Goal: Information Seeking & Learning: Understand process/instructions

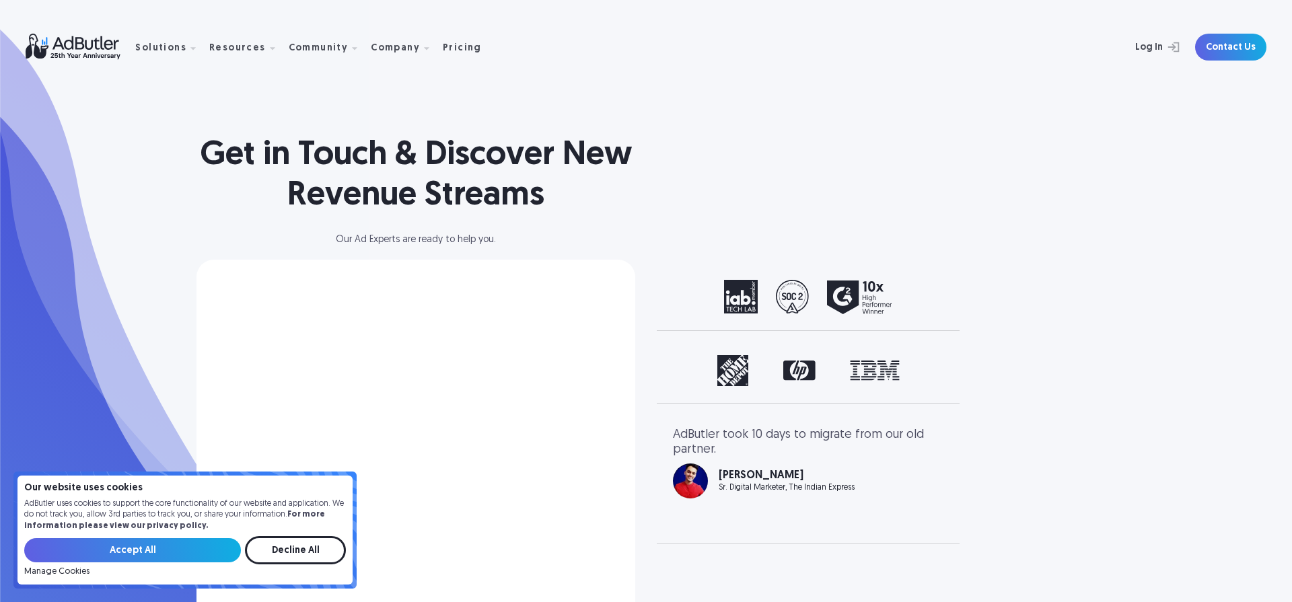
select select "North America"
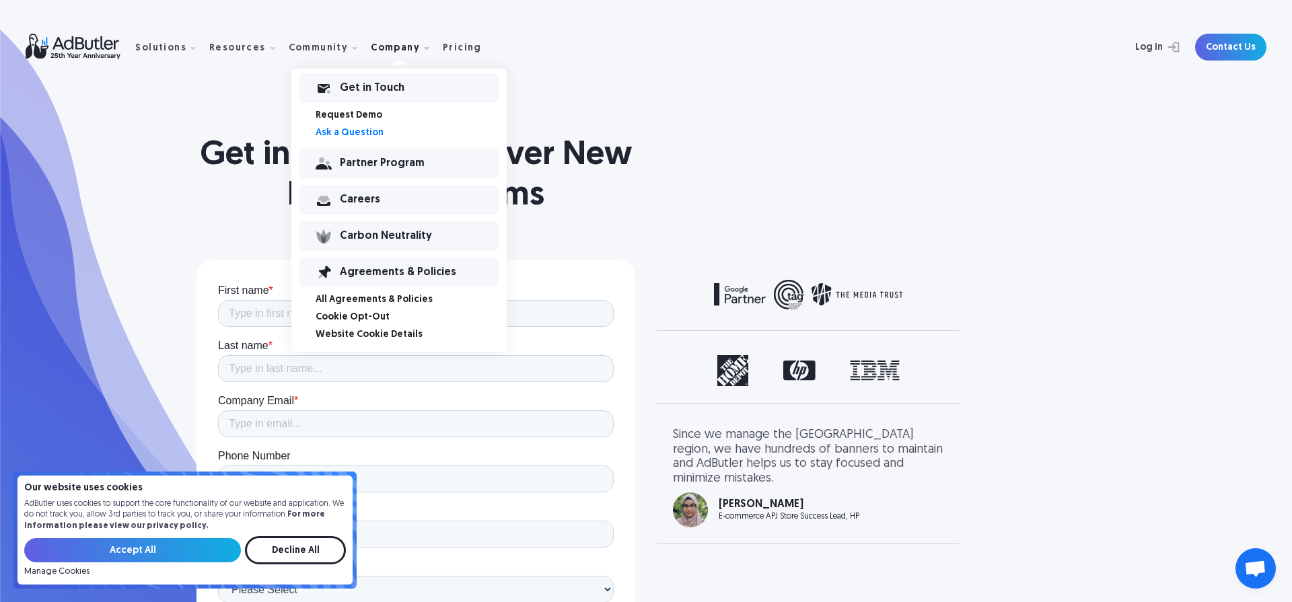
click at [394, 268] on div "Agreements & Policies" at bounding box center [419, 272] width 159 height 9
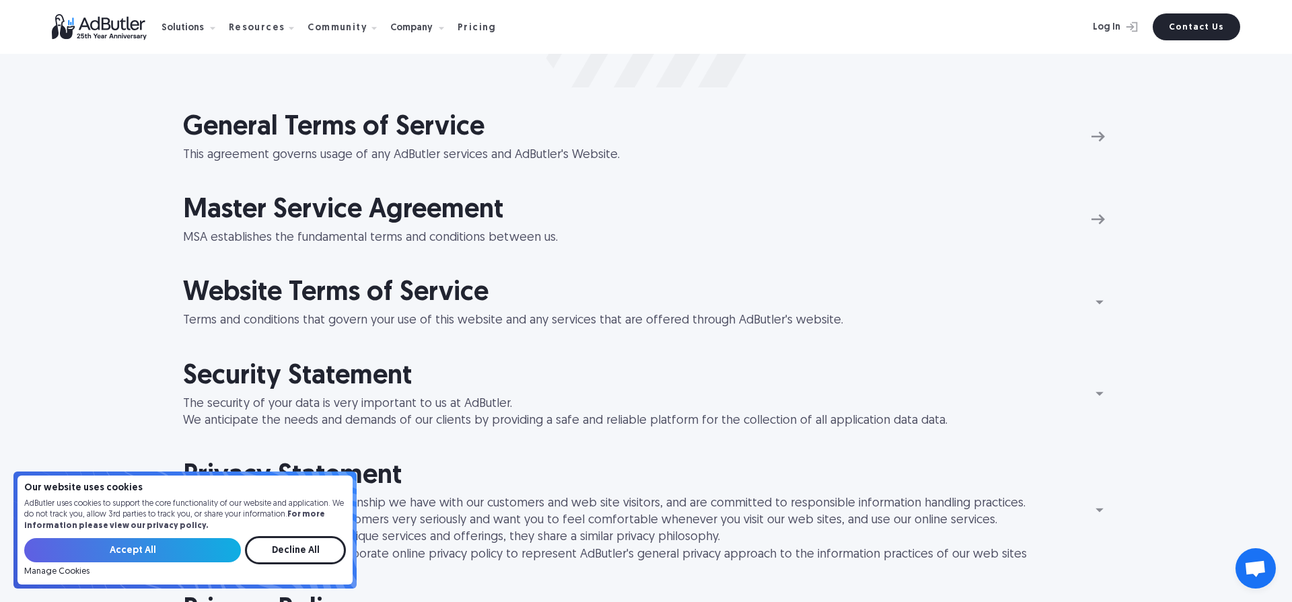
scroll to position [245, 0]
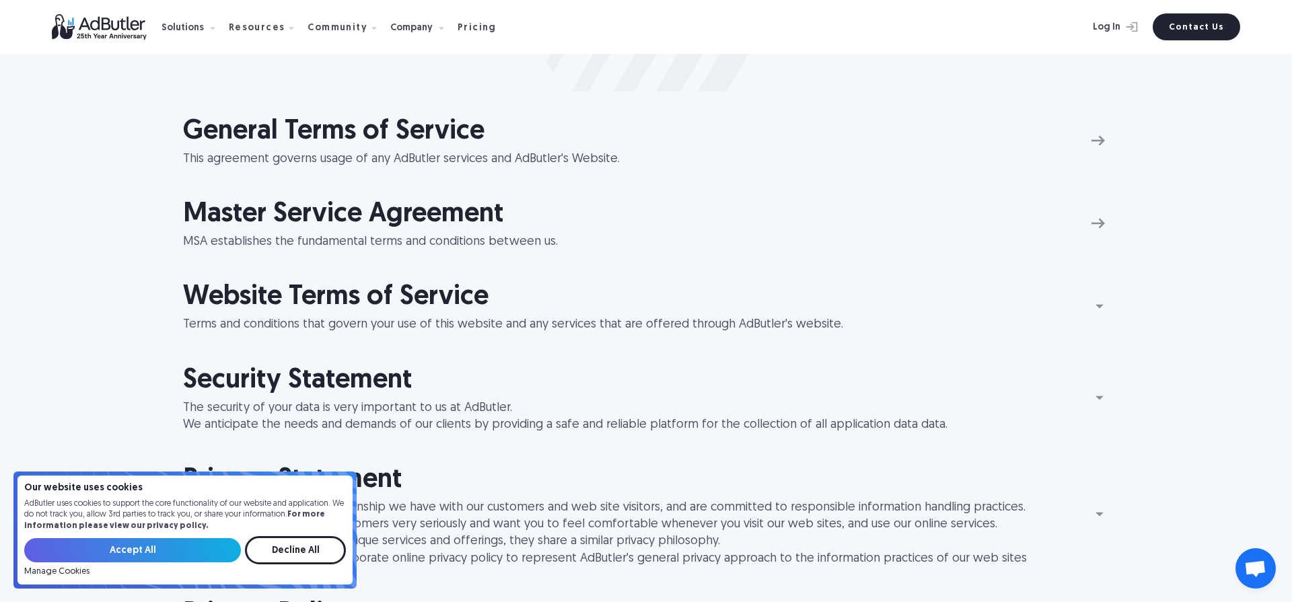
click at [1091, 144] on img at bounding box center [1098, 141] width 22 height 22
